Goal: Information Seeking & Learning: Learn about a topic

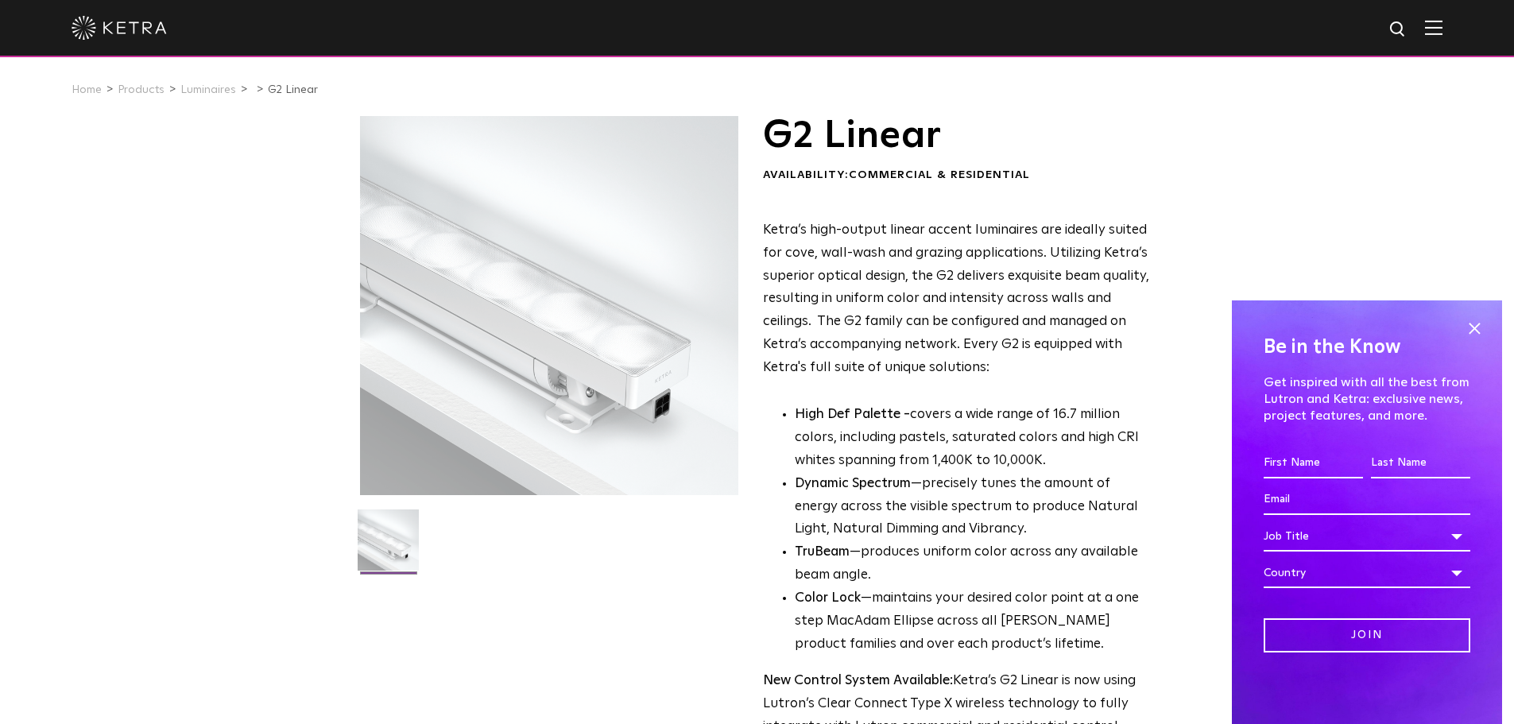
click at [1430, 31] on div at bounding box center [757, 28] width 1371 height 56
click at [1442, 27] on img at bounding box center [1433, 27] width 17 height 15
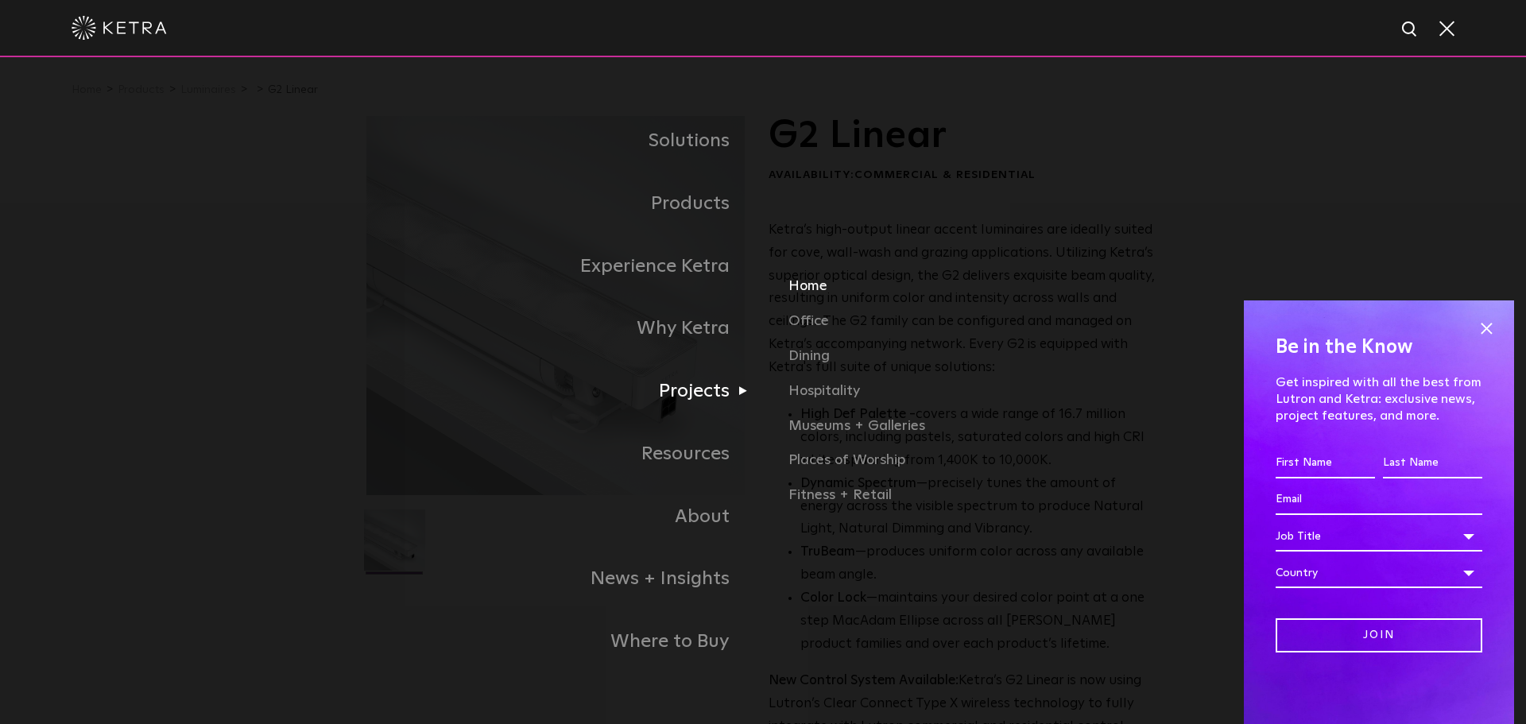
click at [811, 293] on link "Home" at bounding box center [974, 293] width 372 height 35
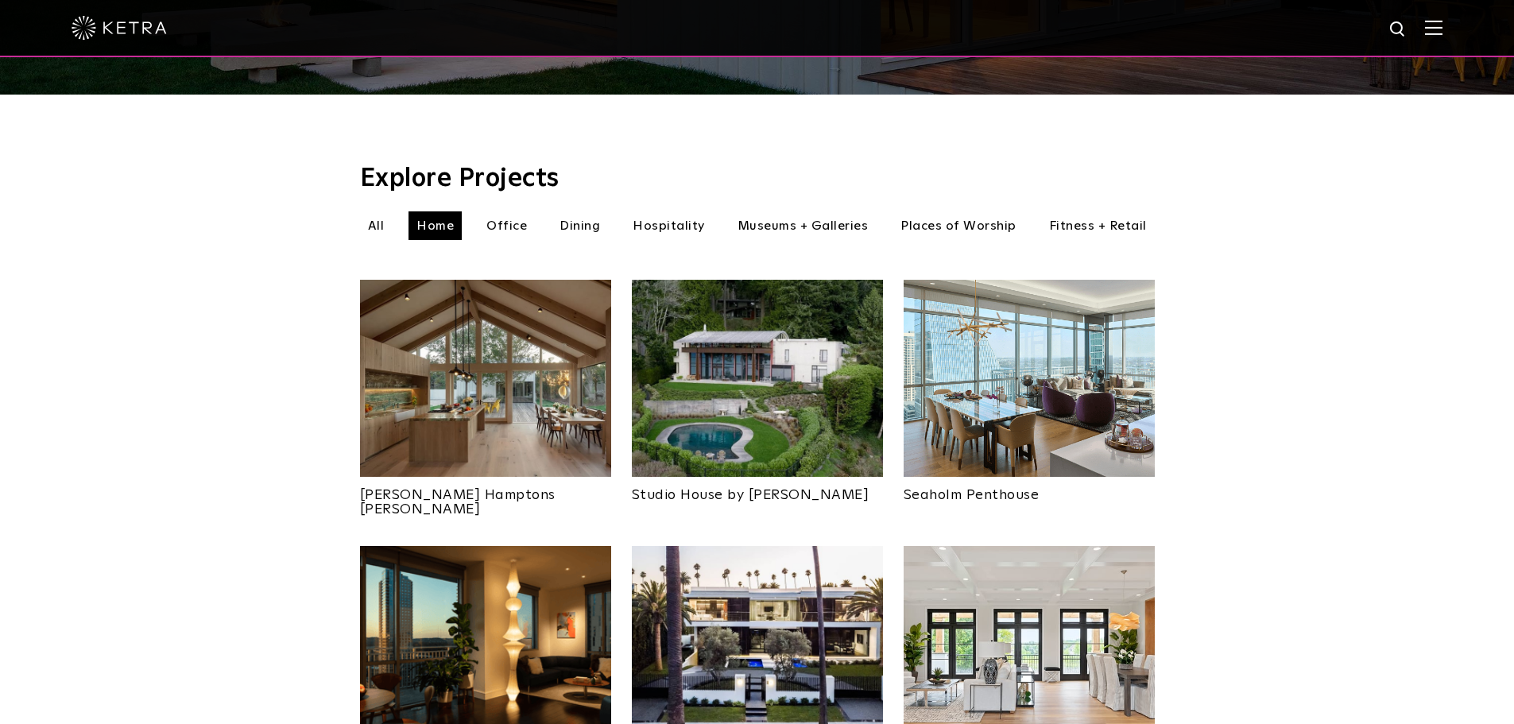
scroll to position [477, 0]
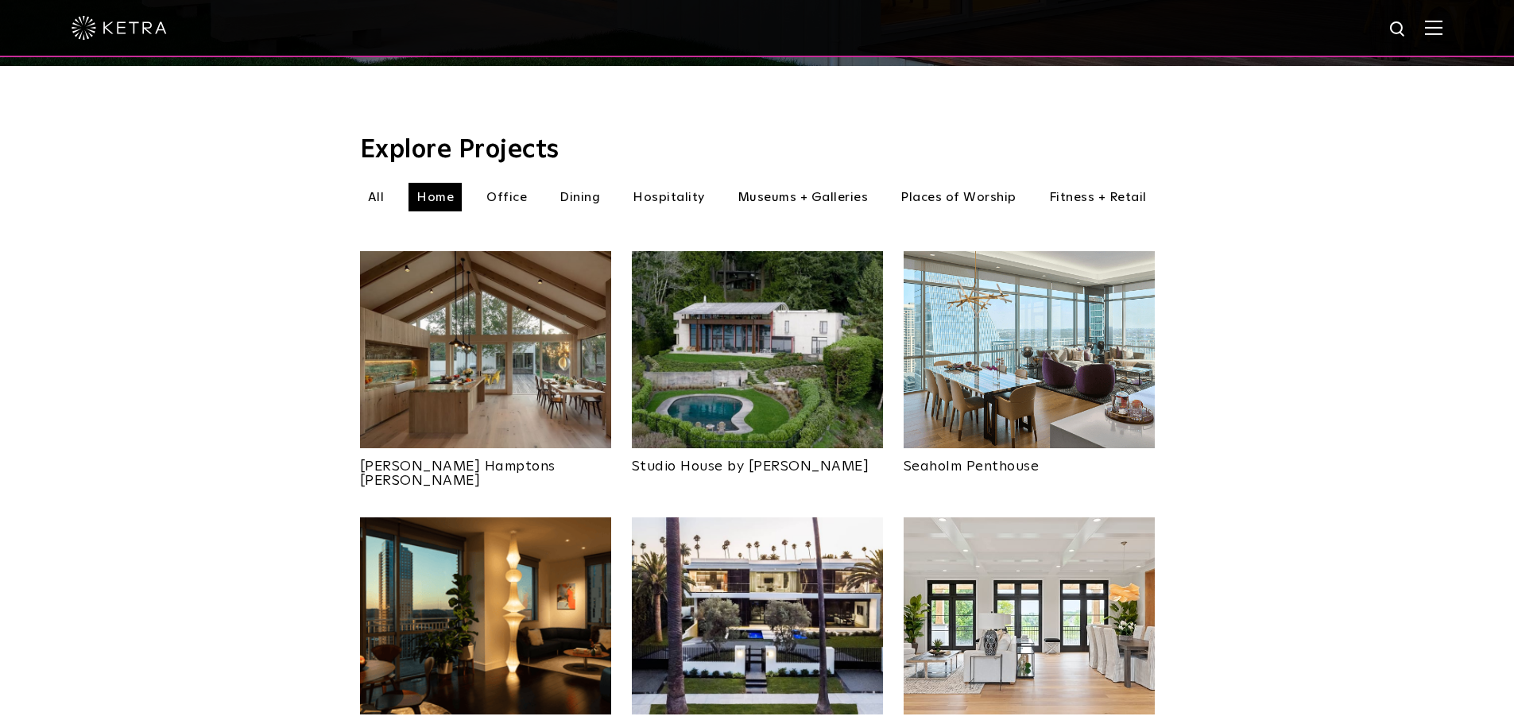
click at [1032, 372] on img at bounding box center [1028, 349] width 251 height 197
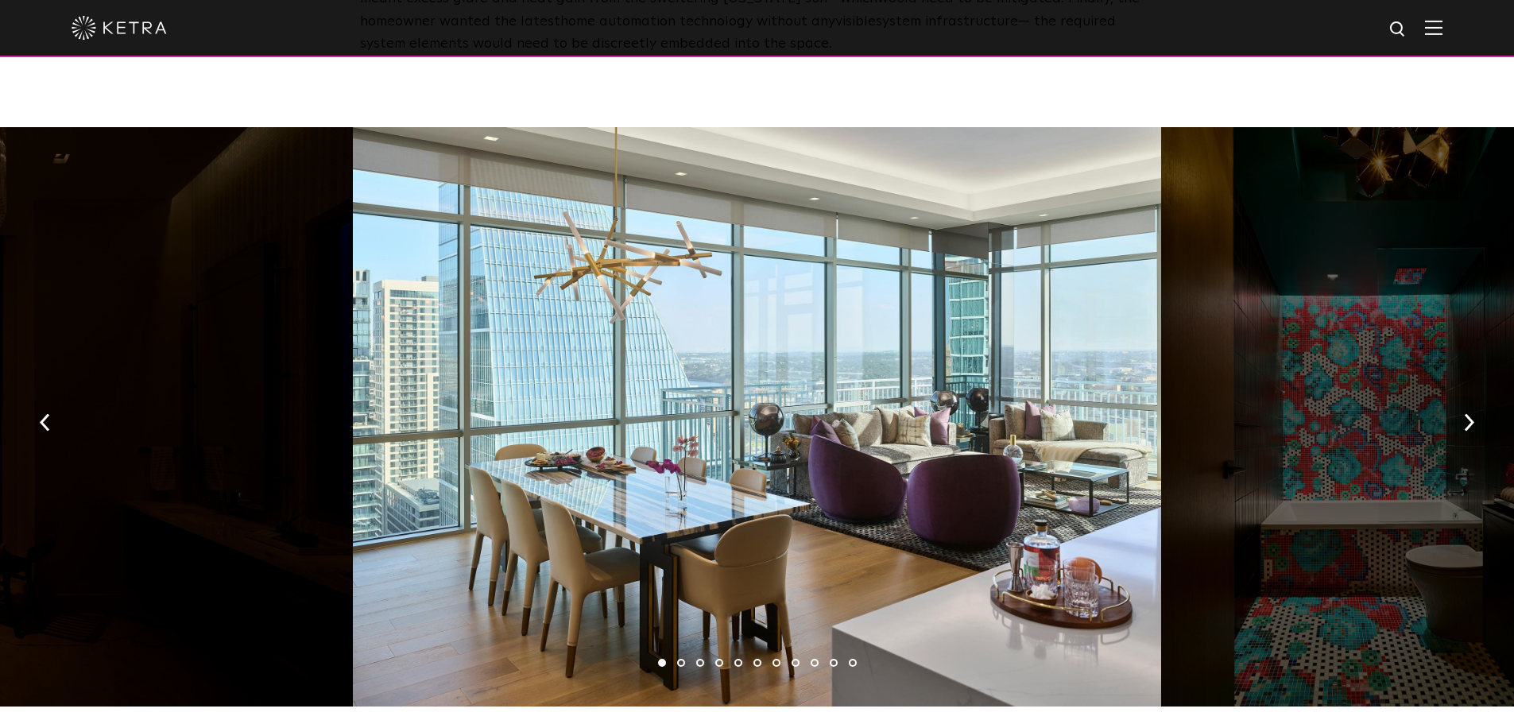
scroll to position [2384, 0]
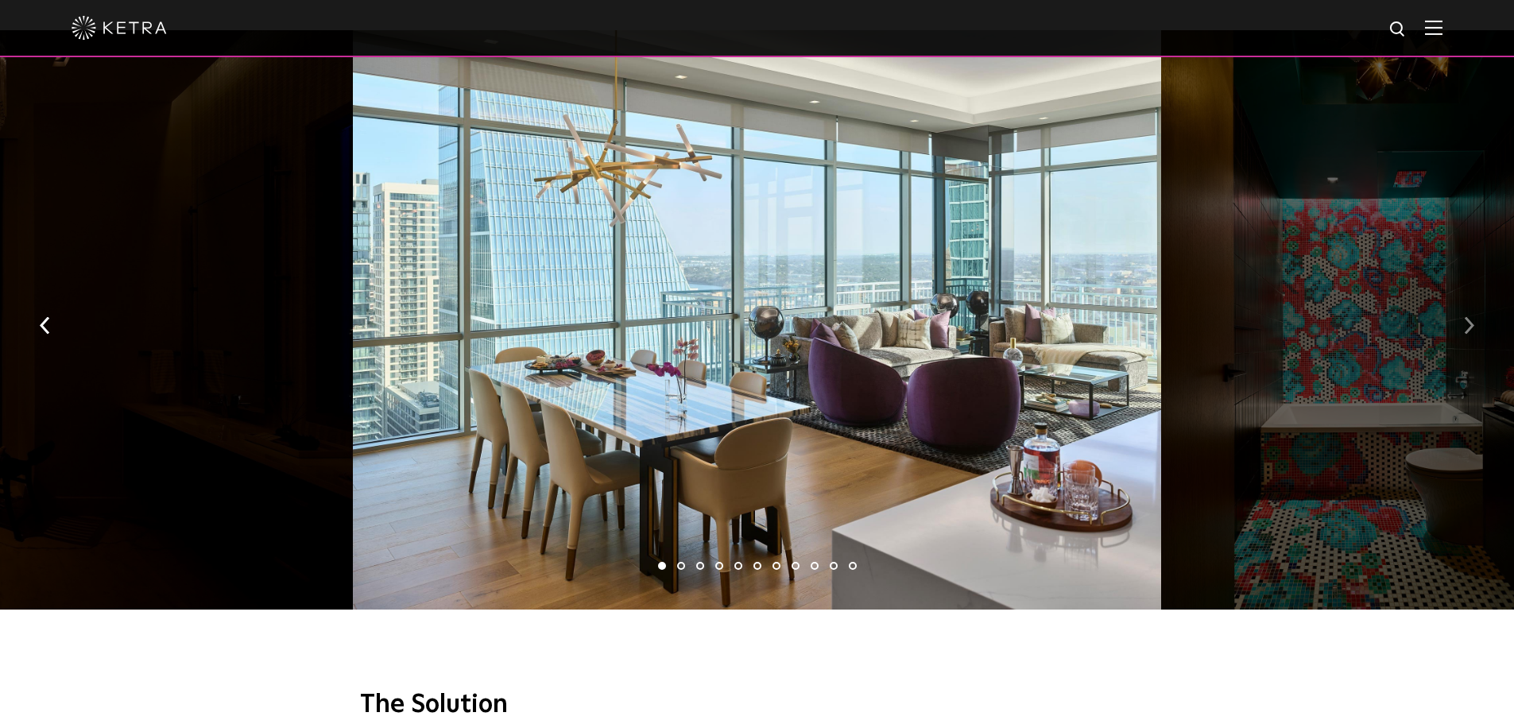
click at [1469, 316] on img "button" at bounding box center [1469, 324] width 10 height 17
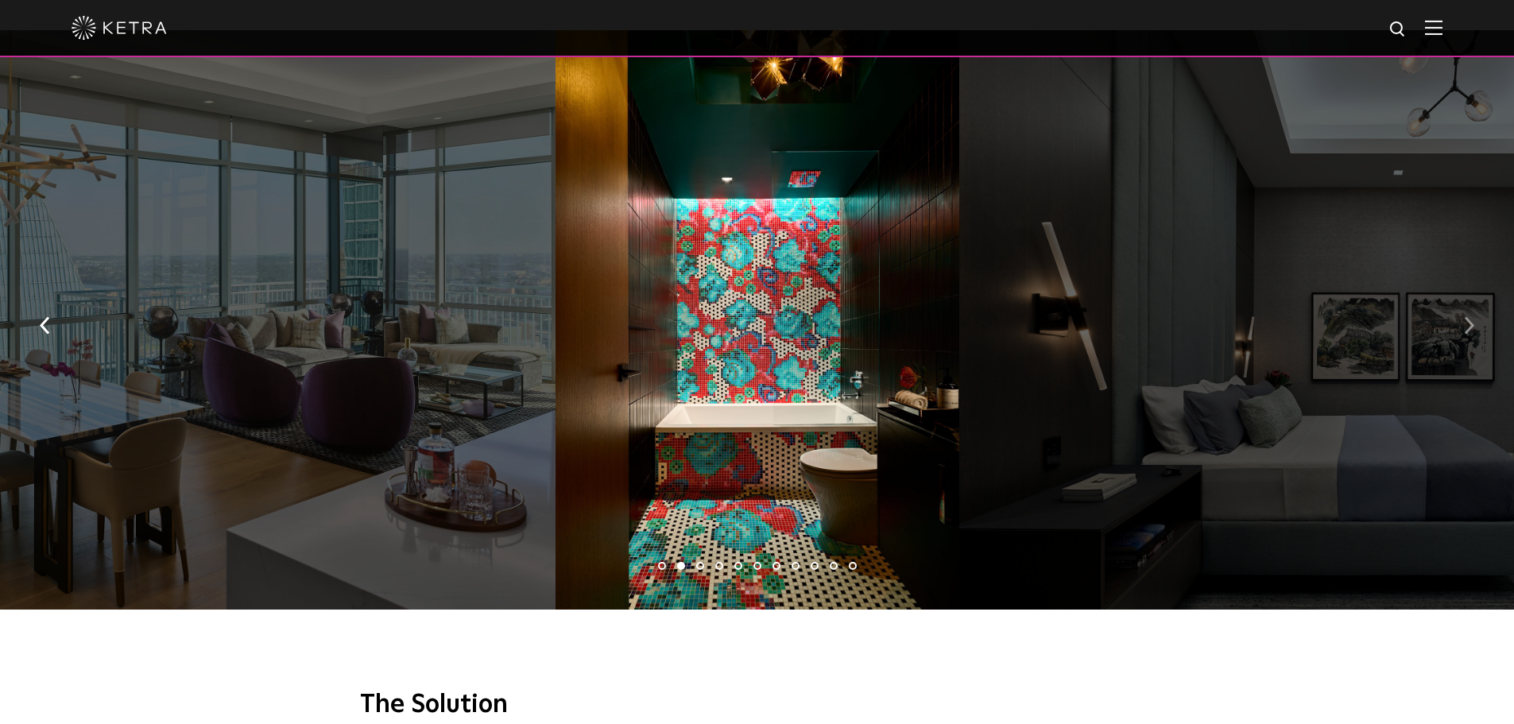
click at [1469, 316] on img "button" at bounding box center [1469, 324] width 10 height 17
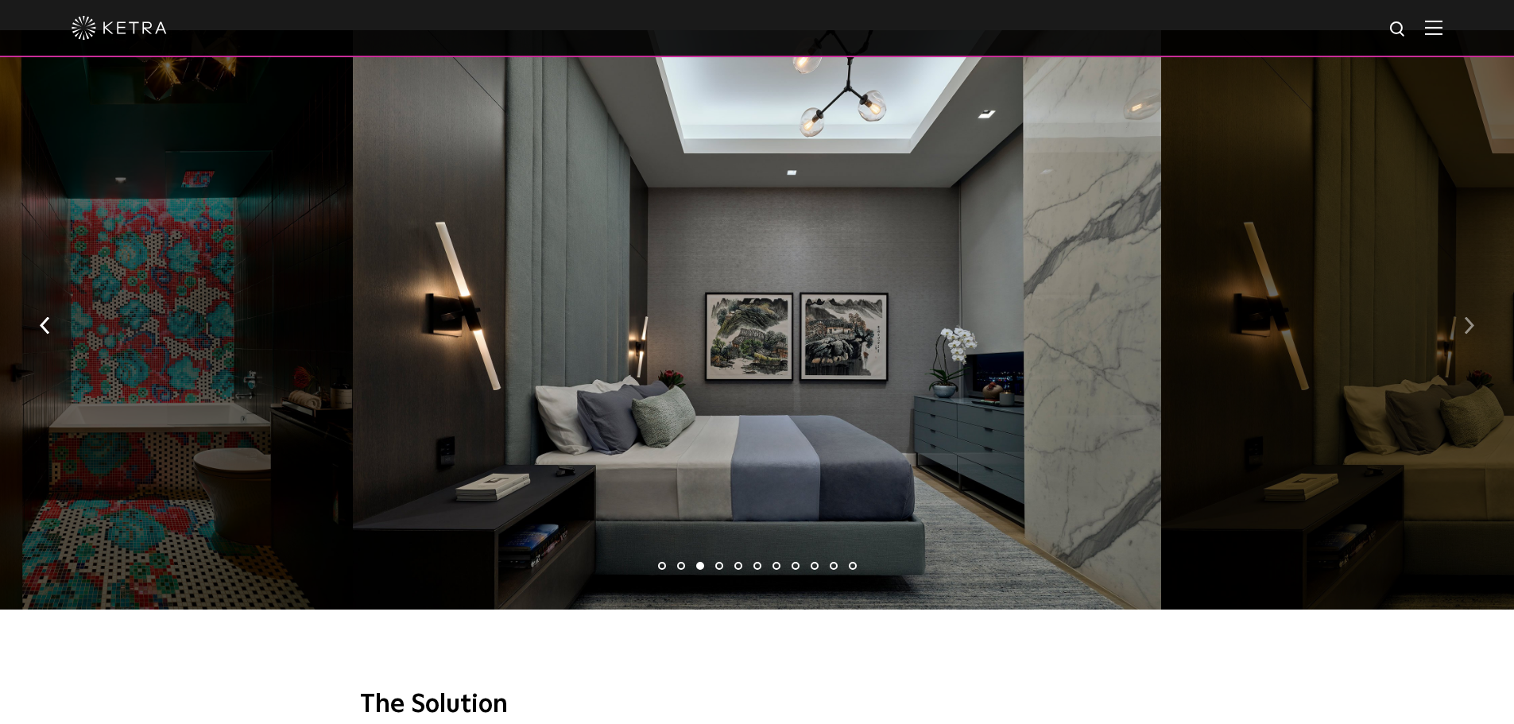
click at [1469, 316] on img "button" at bounding box center [1469, 324] width 10 height 17
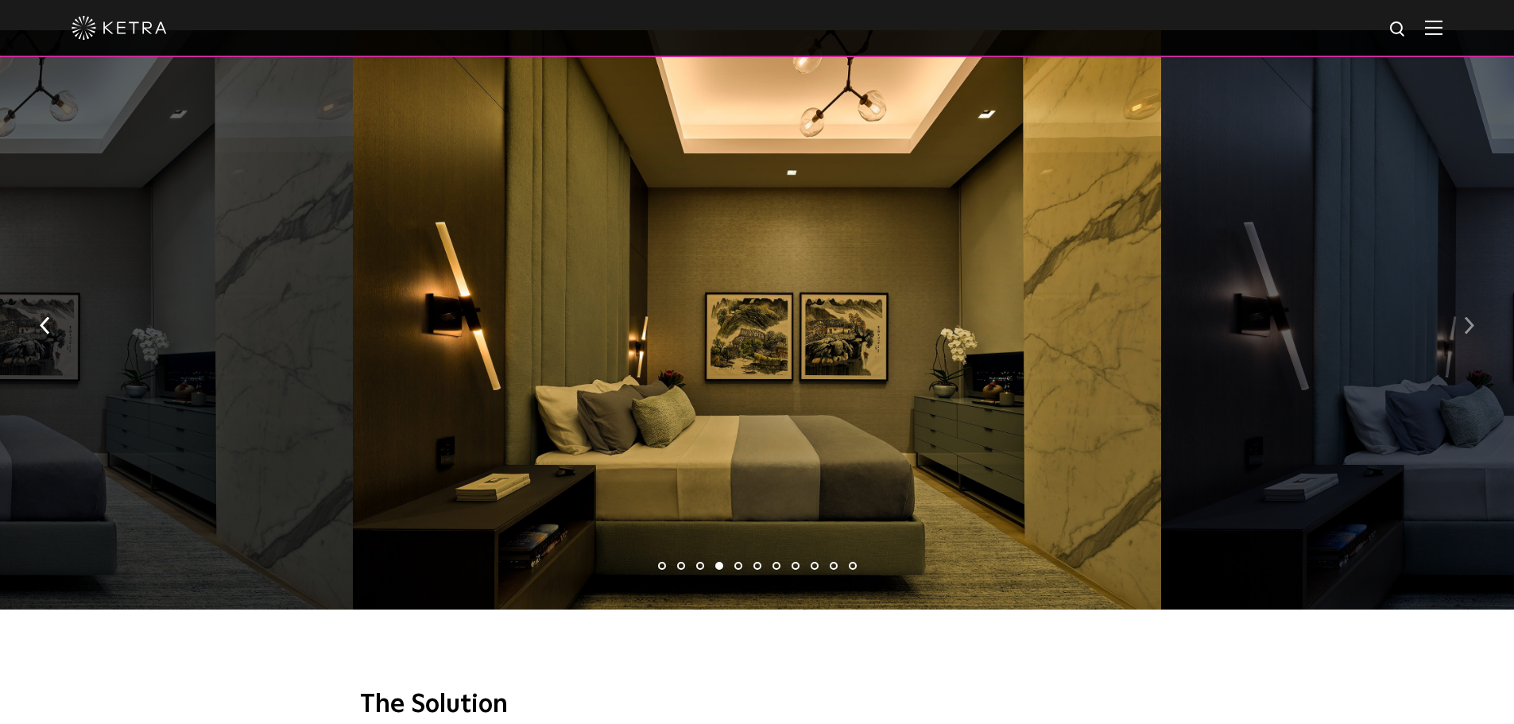
click at [1469, 316] on img "button" at bounding box center [1469, 324] width 10 height 17
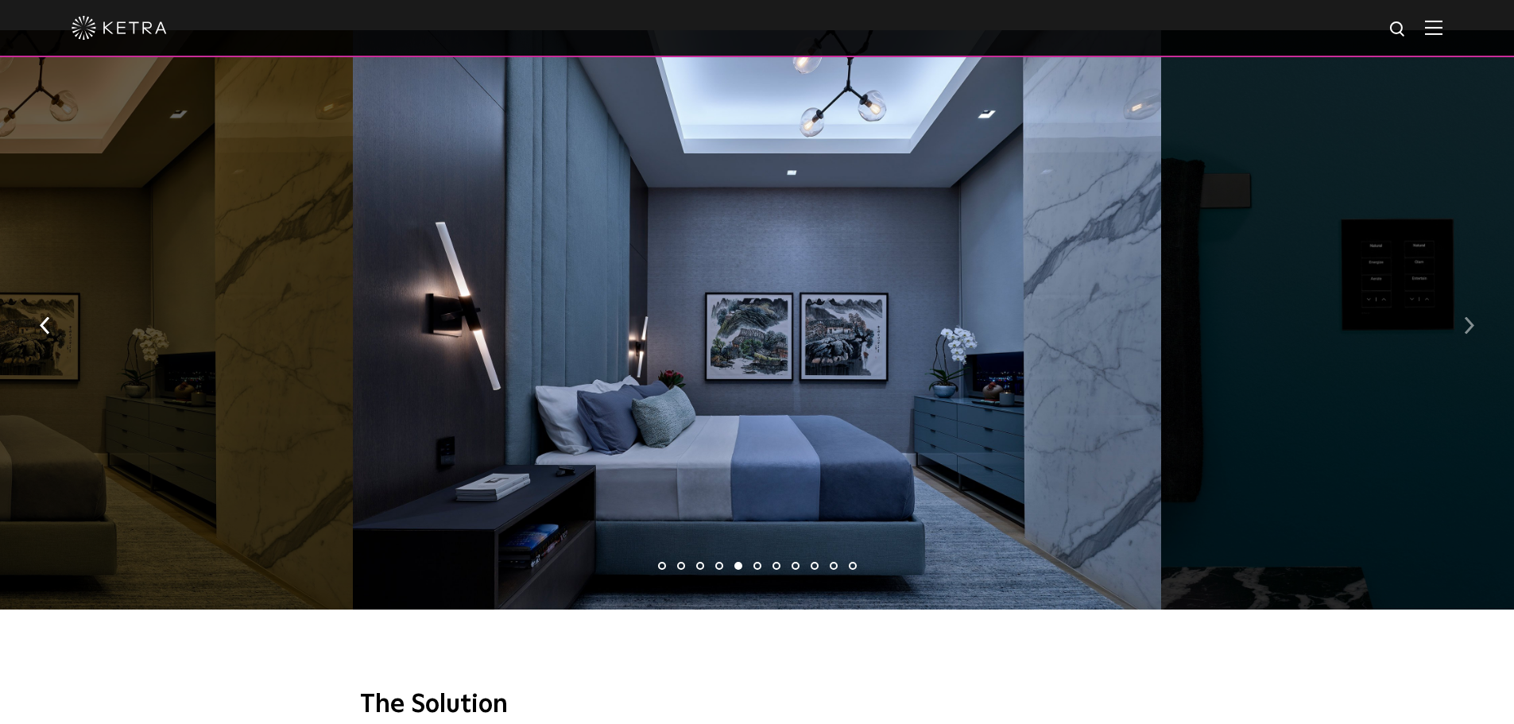
click at [1469, 316] on img "button" at bounding box center [1469, 324] width 10 height 17
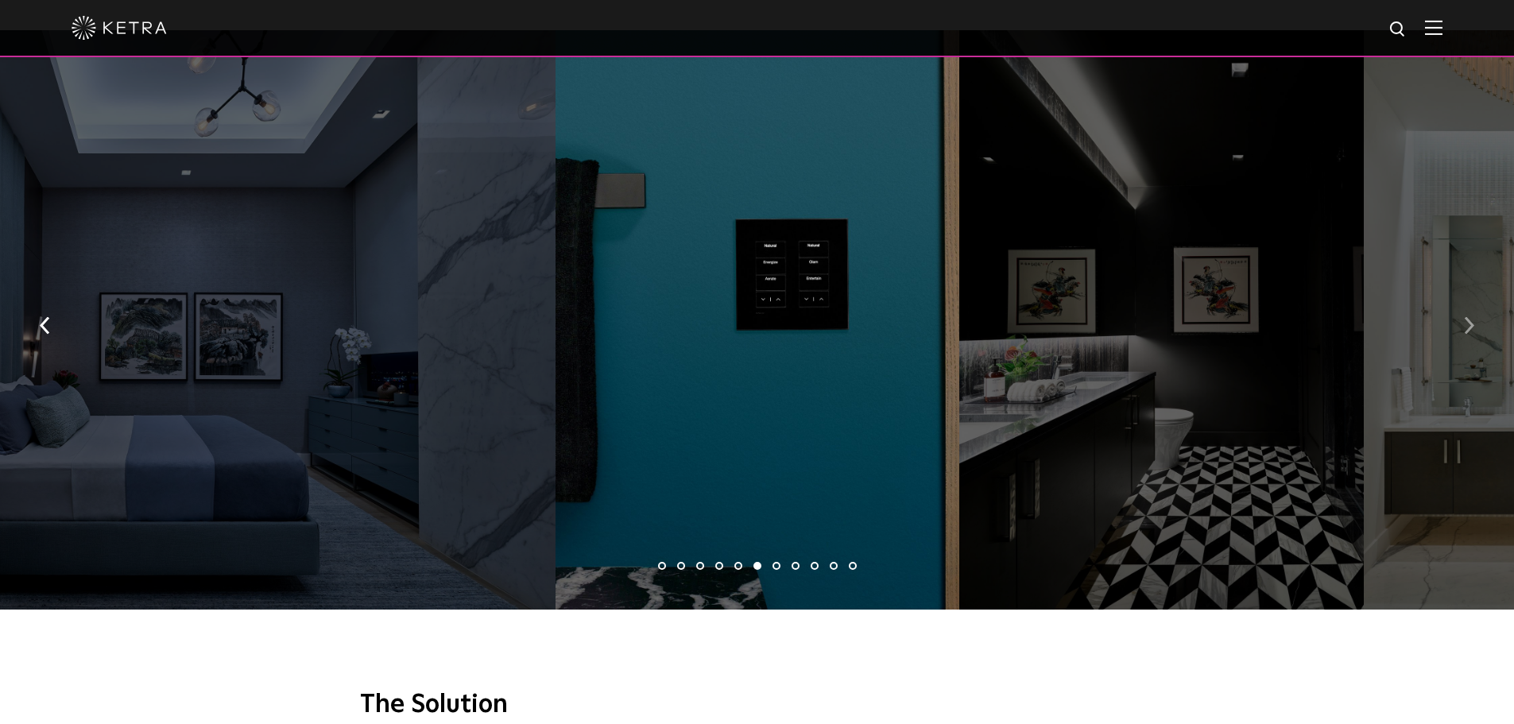
click at [1469, 316] on img "button" at bounding box center [1469, 324] width 10 height 17
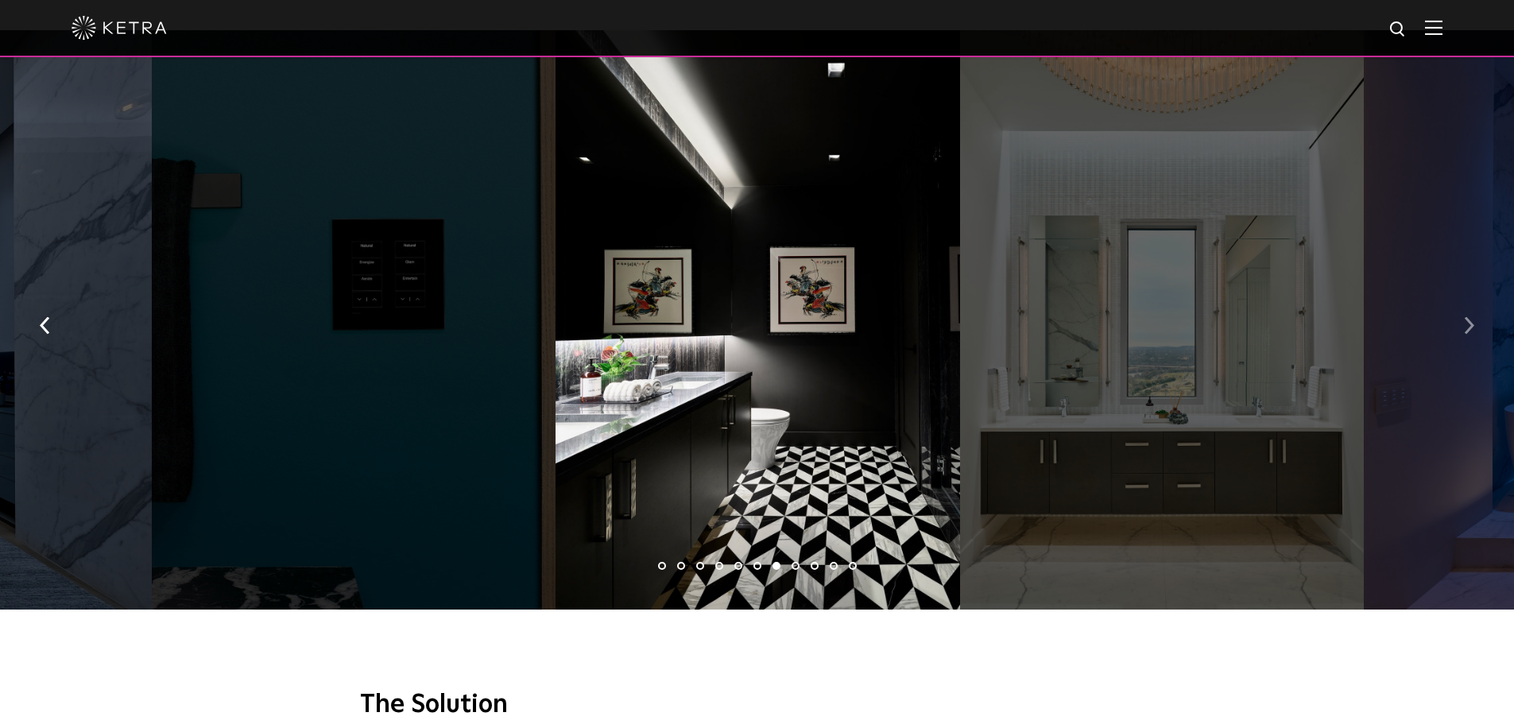
click at [1469, 316] on img "button" at bounding box center [1469, 324] width 10 height 17
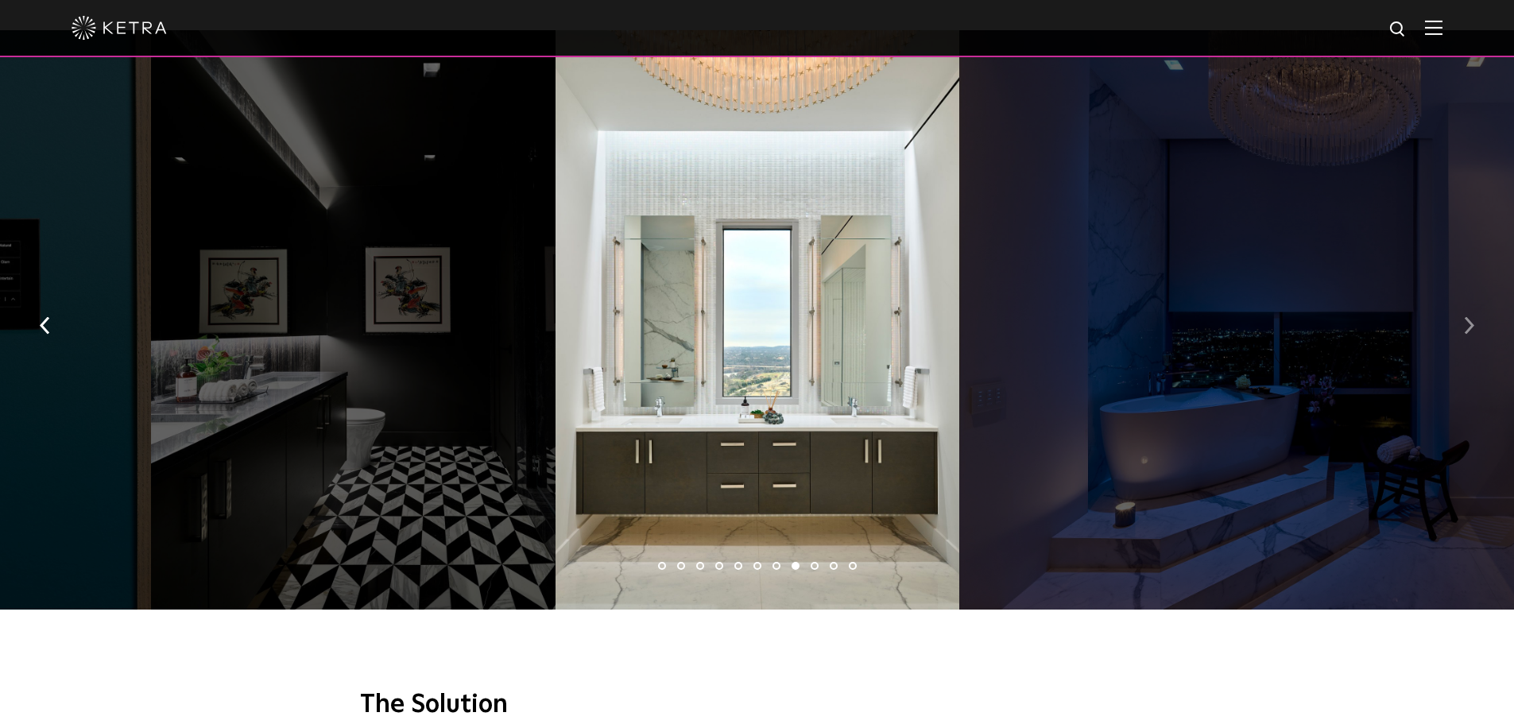
click at [1469, 316] on img "button" at bounding box center [1469, 324] width 10 height 17
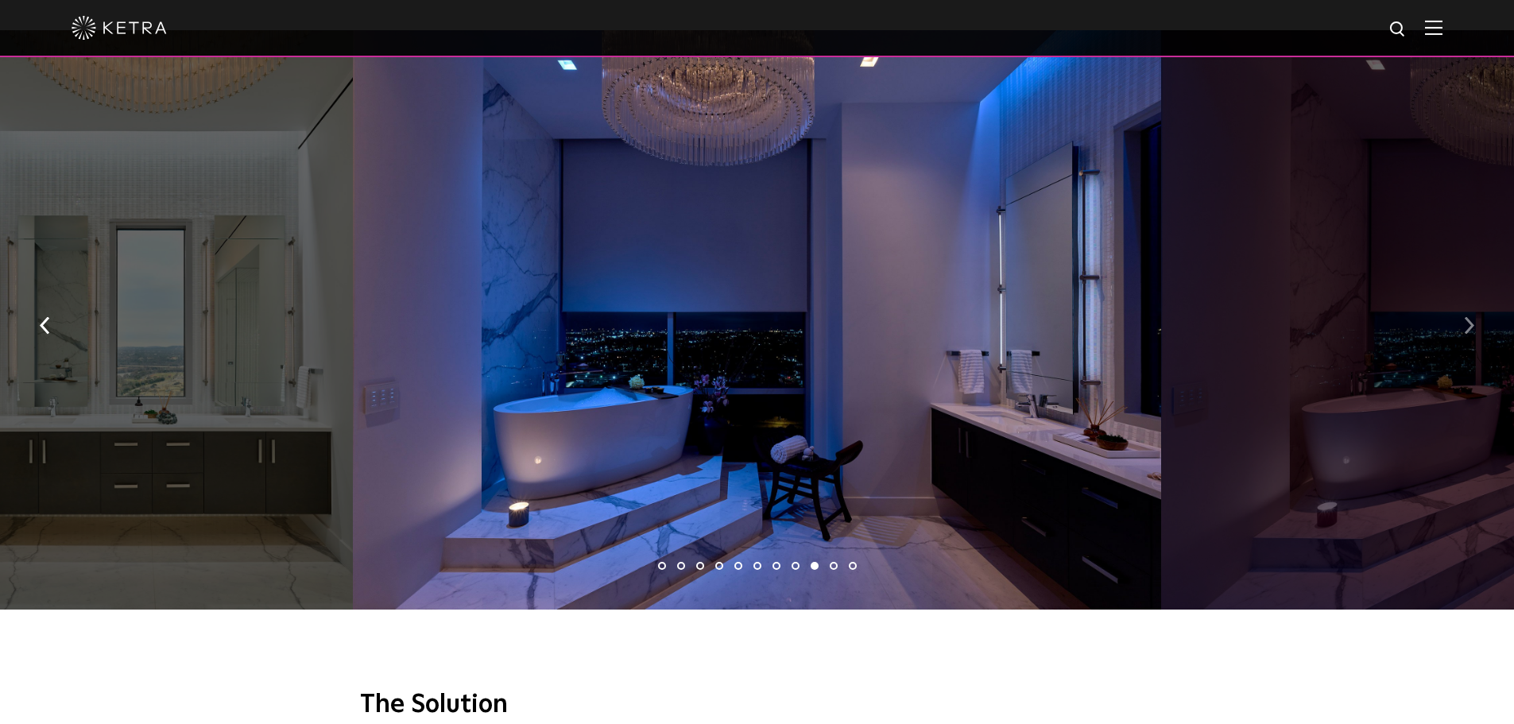
click at [1469, 316] on img "button" at bounding box center [1469, 324] width 10 height 17
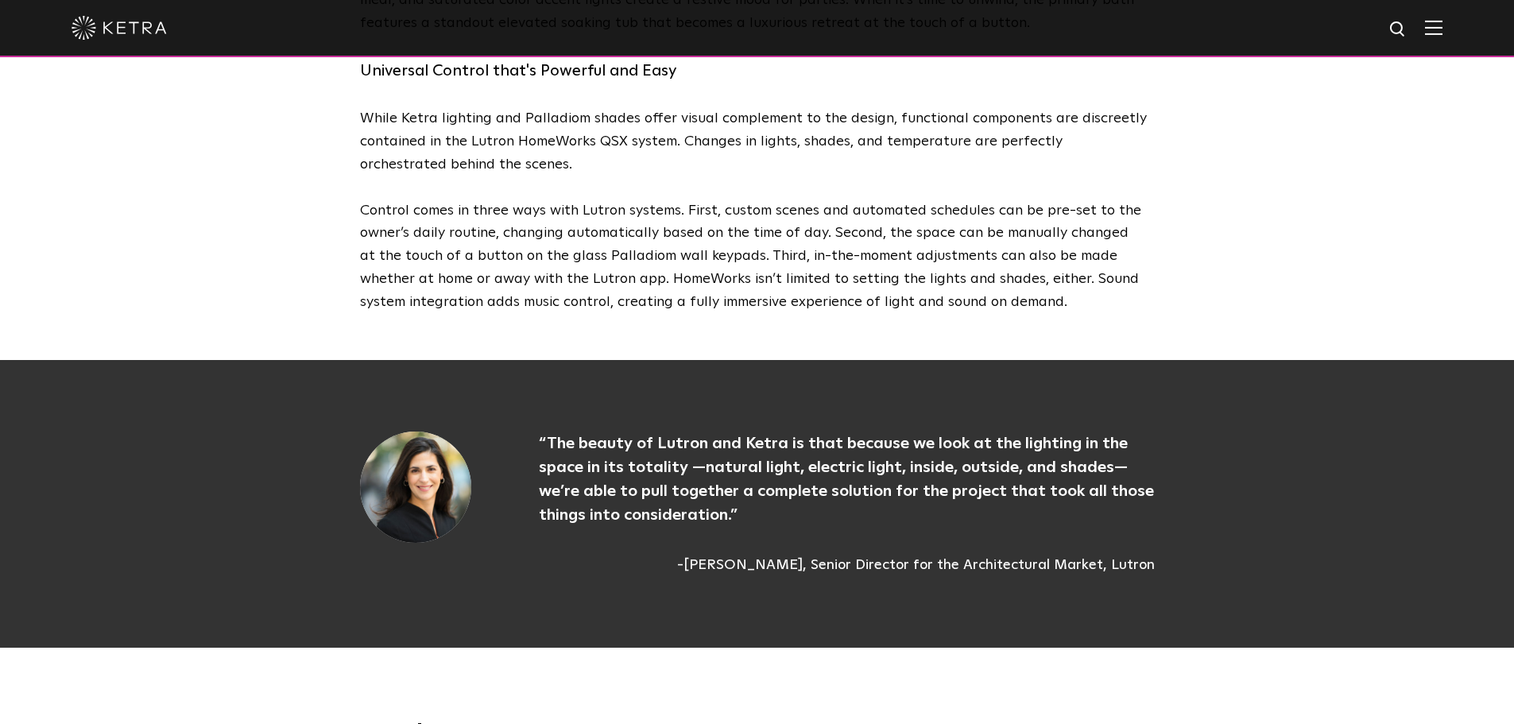
scroll to position [4847, 0]
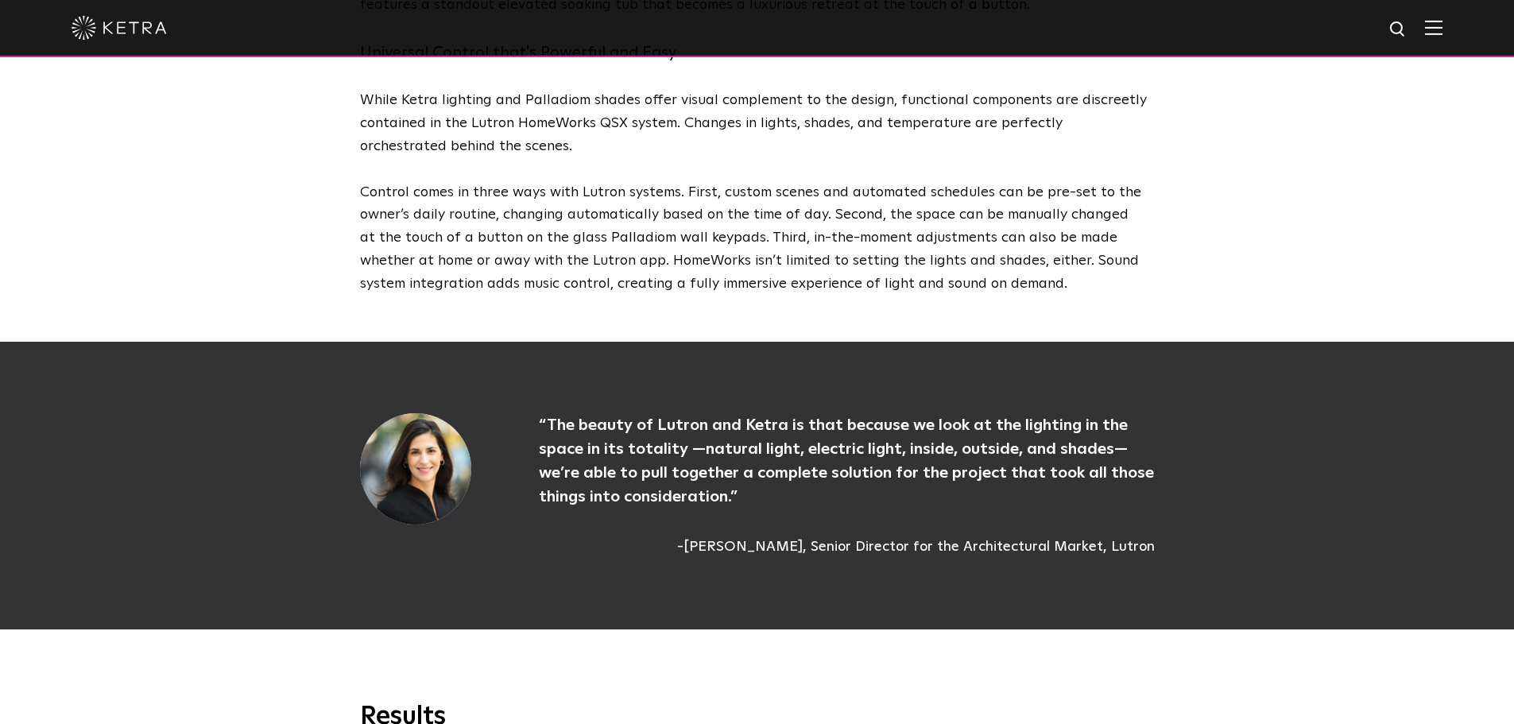
drag, startPoint x: 1399, startPoint y: 23, endPoint x: 1406, endPoint y: 29, distance: 9.1
click at [1401, 24] on div at bounding box center [757, 28] width 1514 height 57
click at [1408, 33] on img at bounding box center [1398, 30] width 20 height 20
type input ".gif"
click at [1348, 17] on button "Search" at bounding box center [1360, 29] width 24 height 24
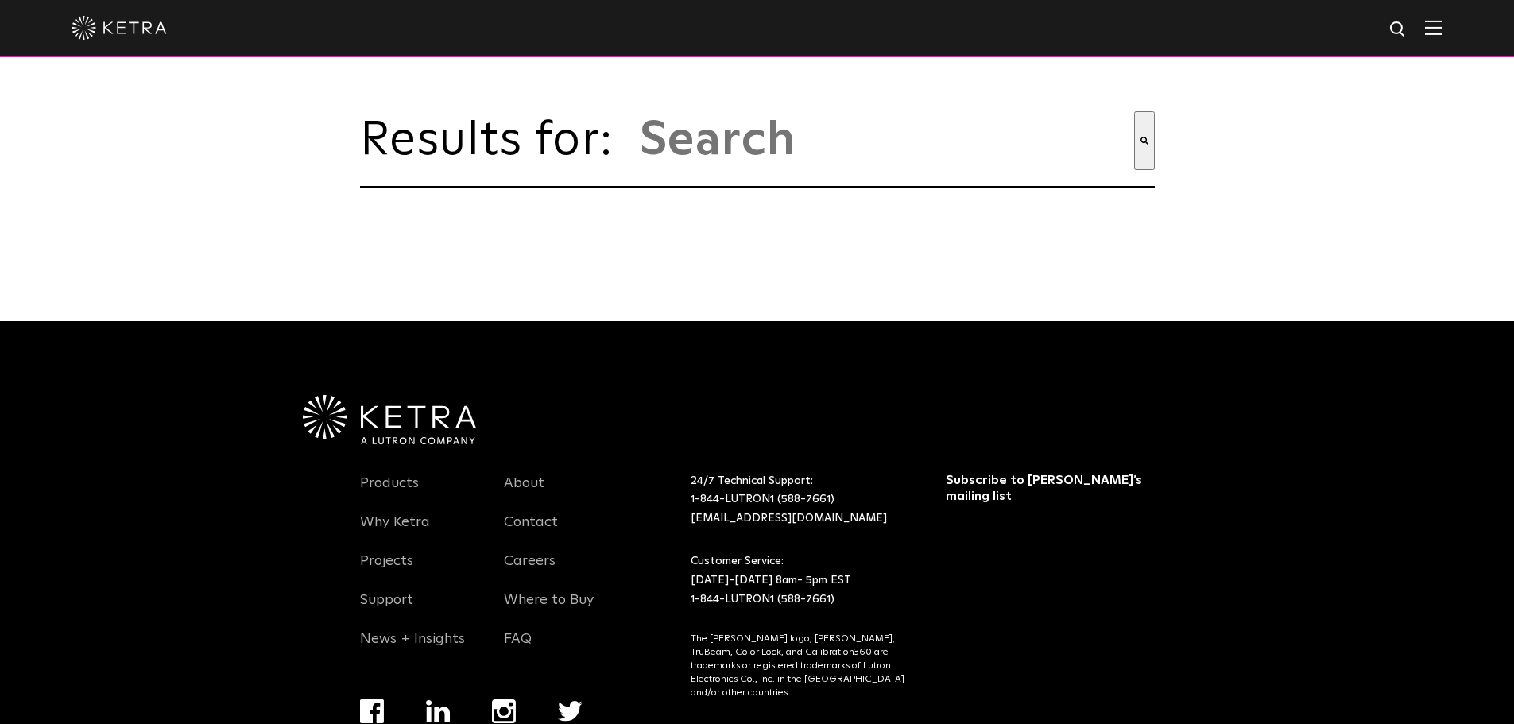
type input ".gif"
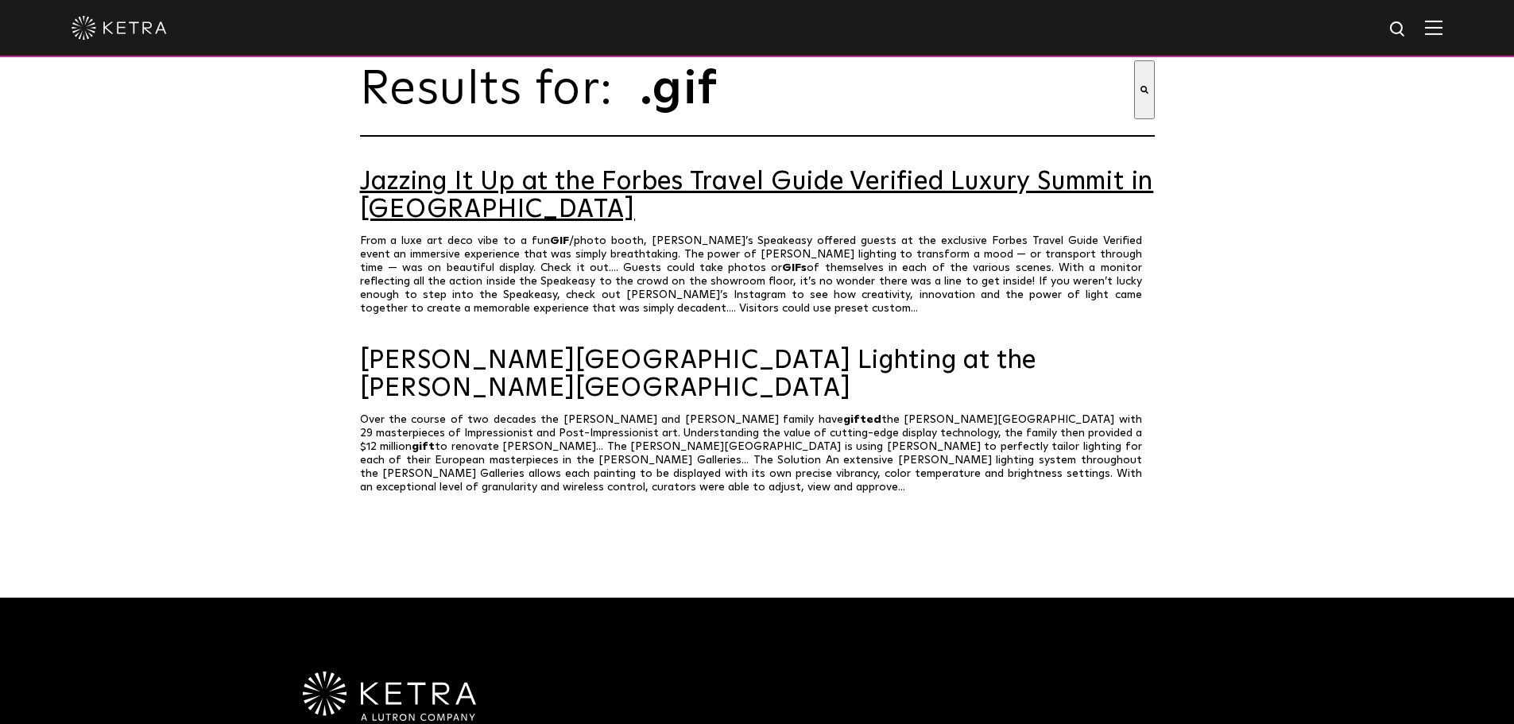
scroll to position [79, 0]
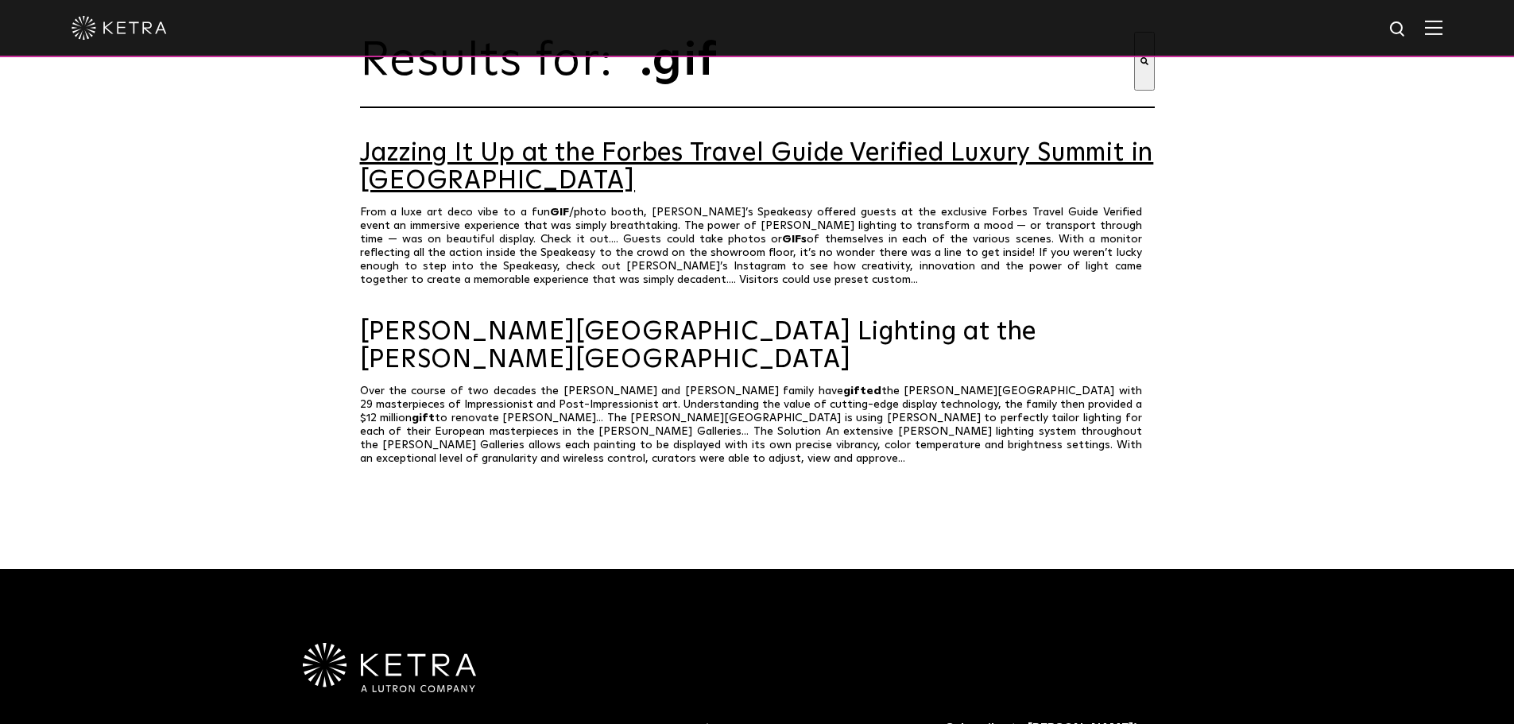
click at [788, 169] on link "Jazzing It Up at the Forbes Travel Guide Verified Luxury Summit in [GEOGRAPHIC_…" at bounding box center [757, 168] width 795 height 56
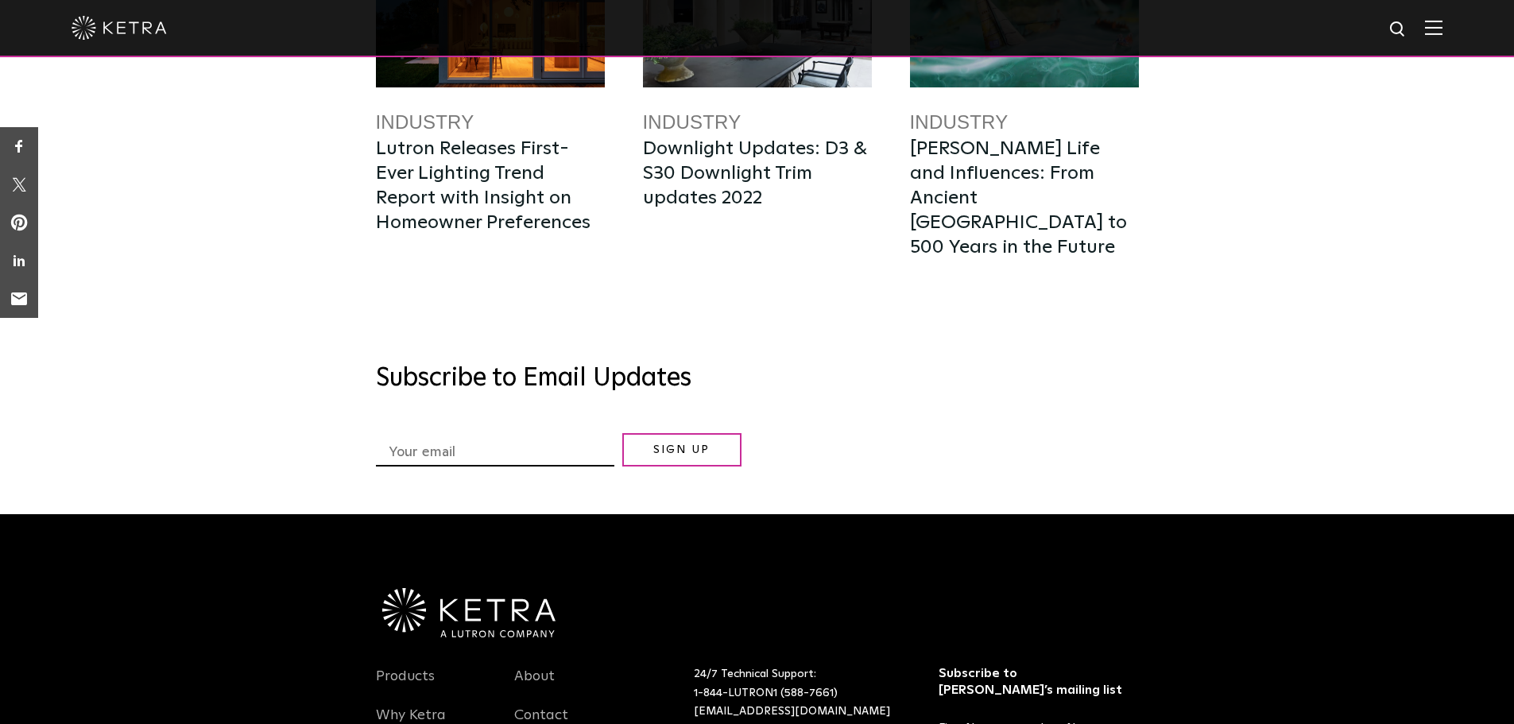
scroll to position [2907, 0]
